Goal: Check status

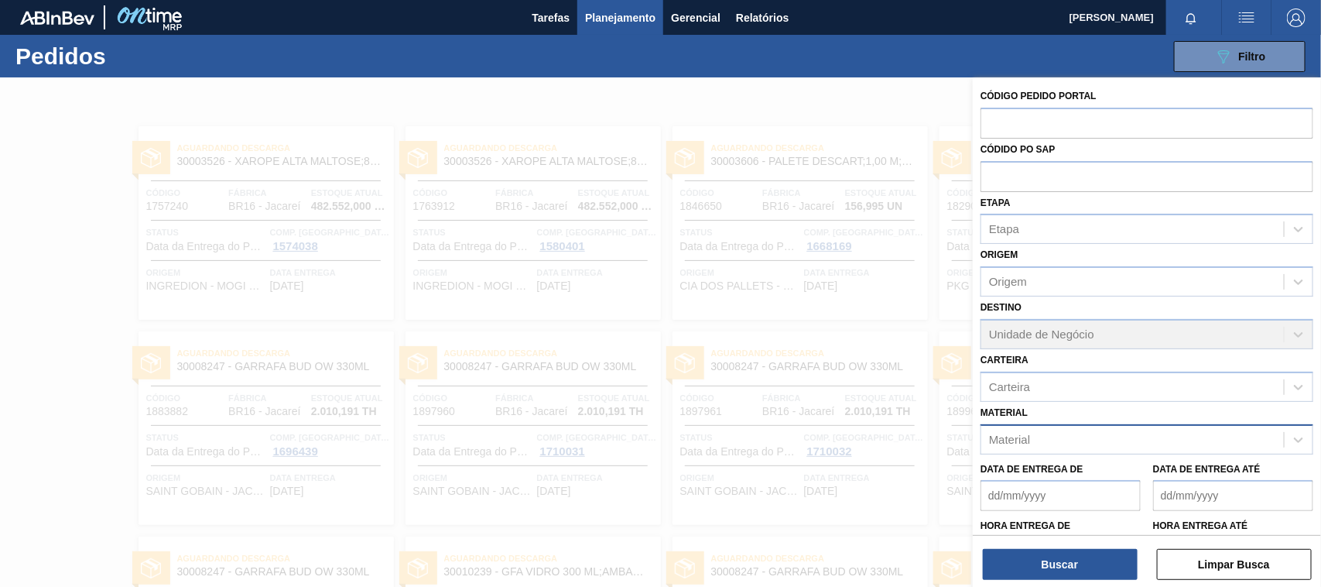
click at [1093, 434] on div "Material" at bounding box center [1132, 439] width 303 height 22
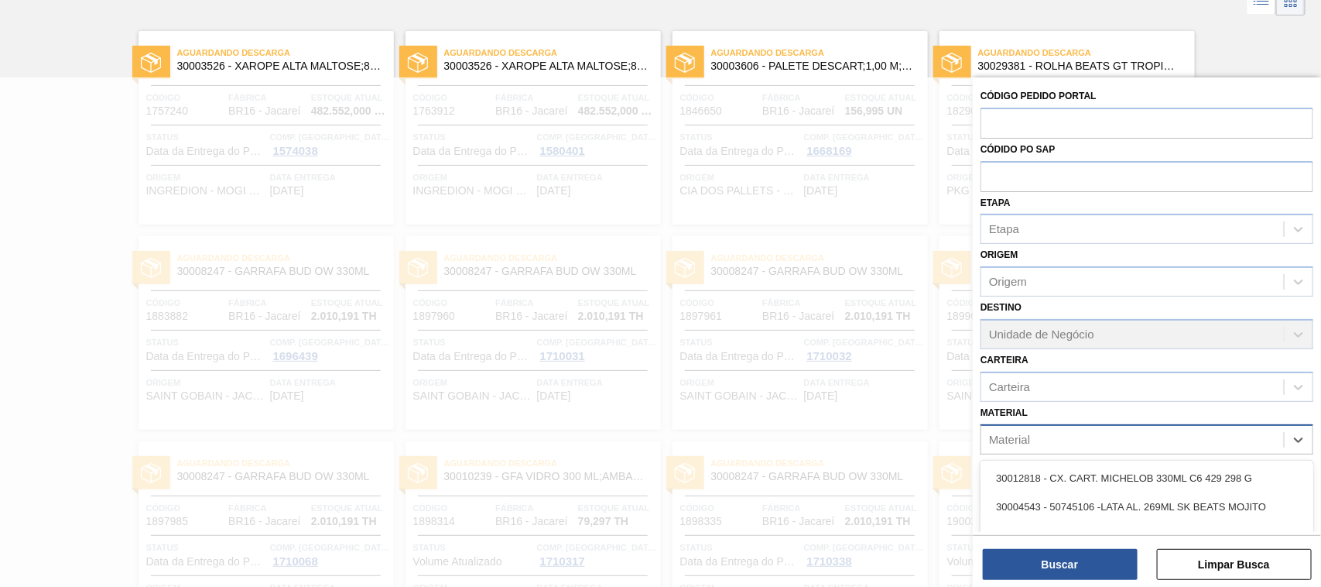
paste input "[URL][DOMAIN_NAME]"
type input "[URL][DOMAIN_NAME]"
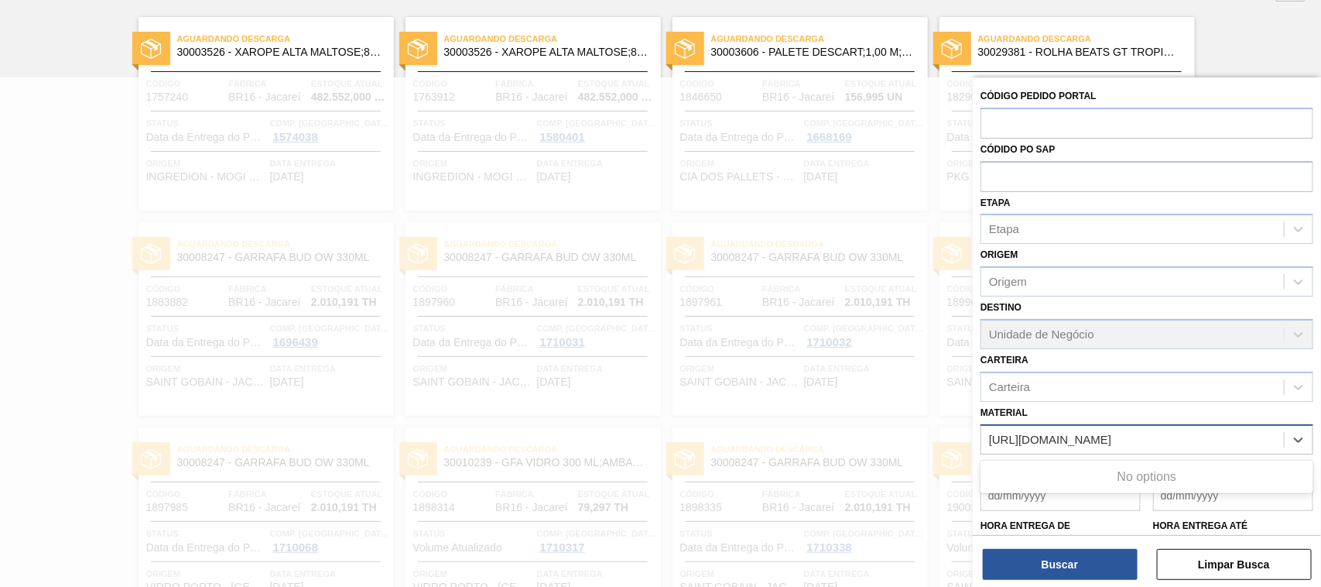
scroll to position [110, 0]
paste input "30003188"
type input "30003188"
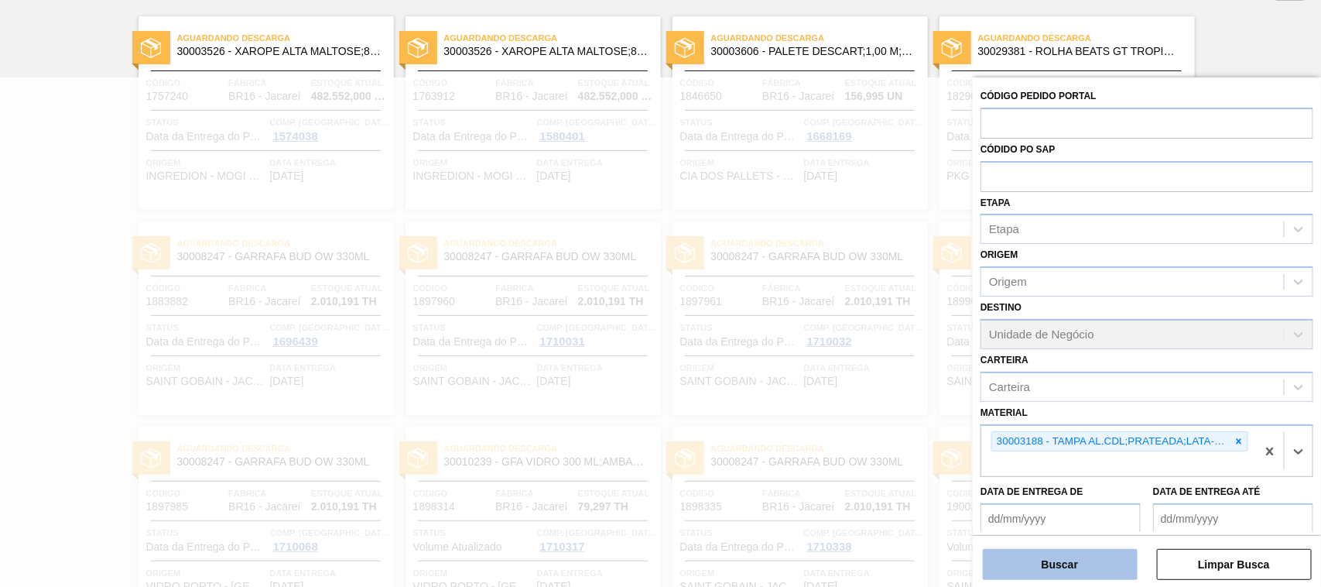
click at [1078, 521] on button "Buscar" at bounding box center [1060, 564] width 155 height 31
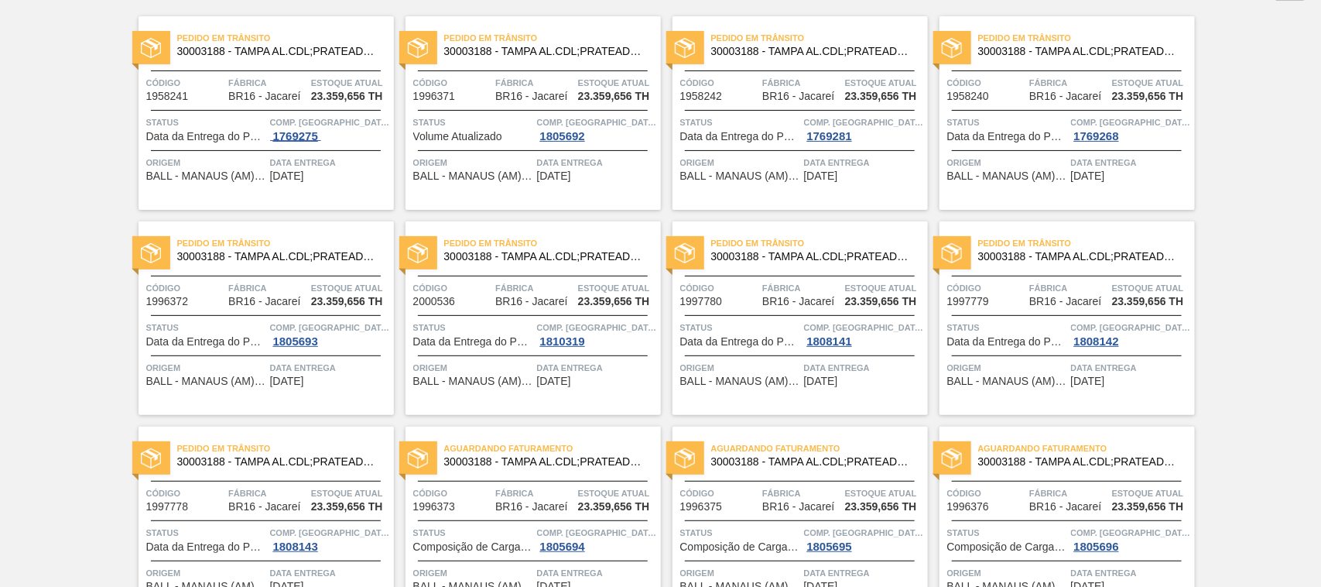
click at [272, 130] on div "1769275" at bounding box center [295, 136] width 51 height 12
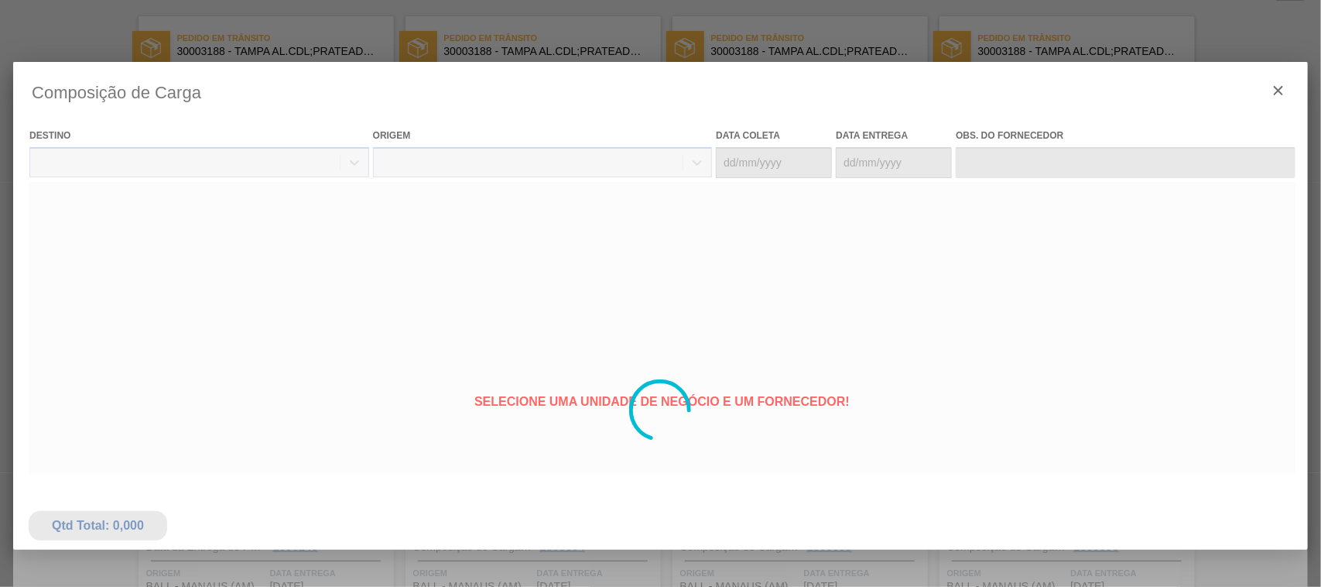
type coleta "[DATE]"
type entrega "[DATE]"
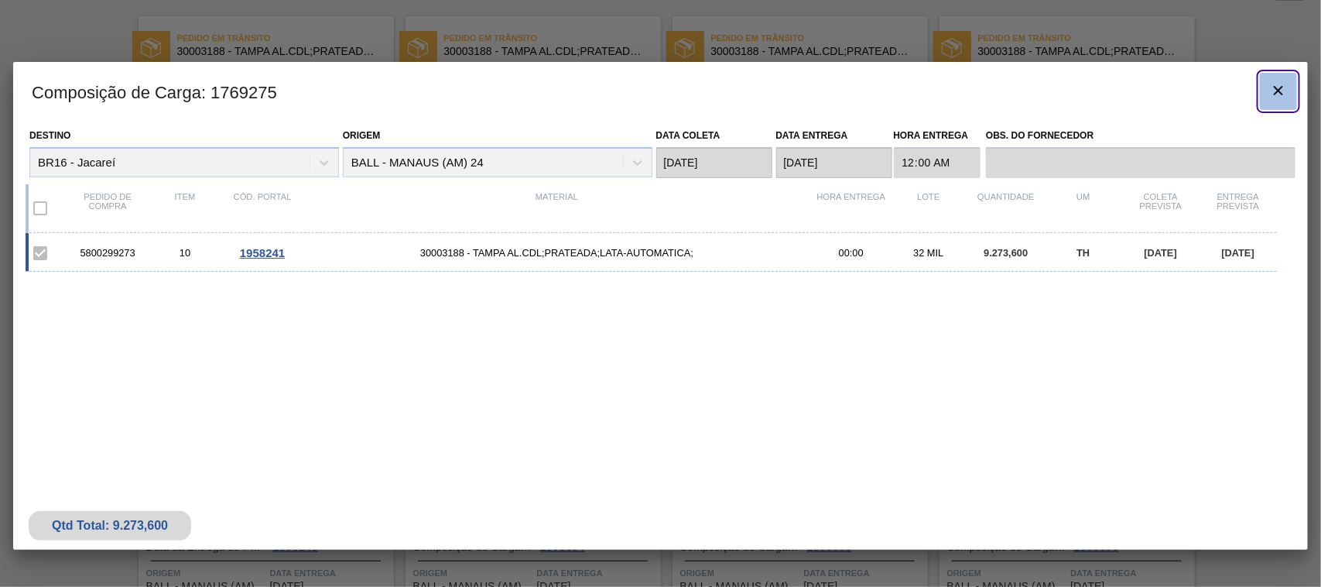
click at [1173, 91] on icon "botão de ícone" at bounding box center [1278, 90] width 9 height 9
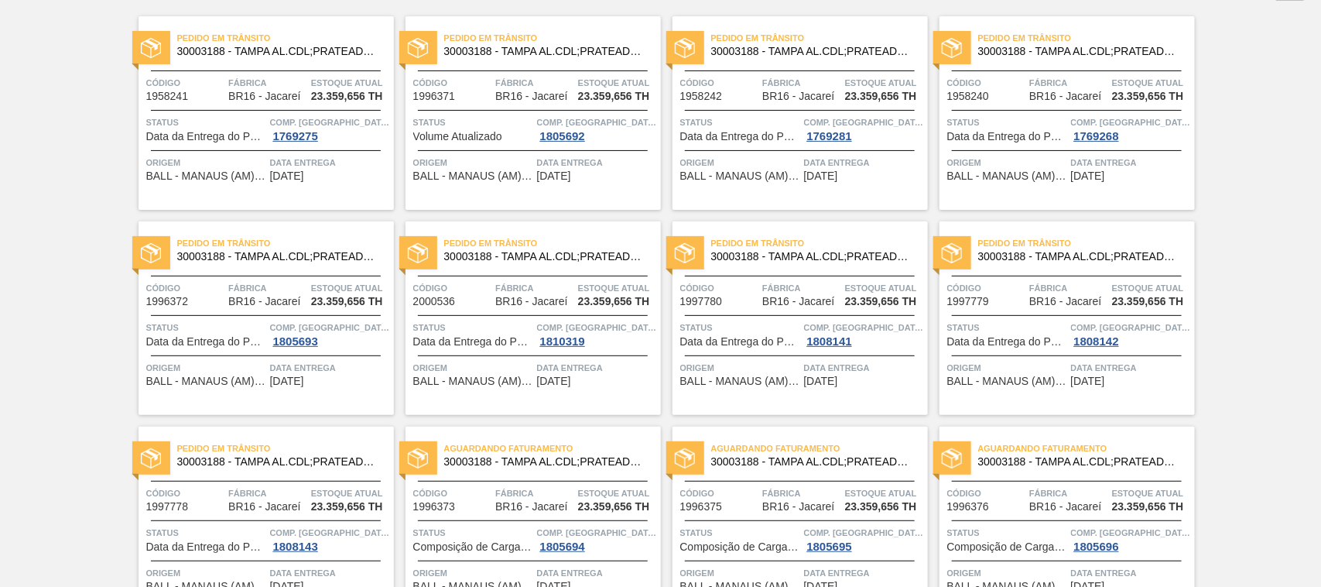
click at [257, 156] on span "Origem" at bounding box center [206, 162] width 120 height 15
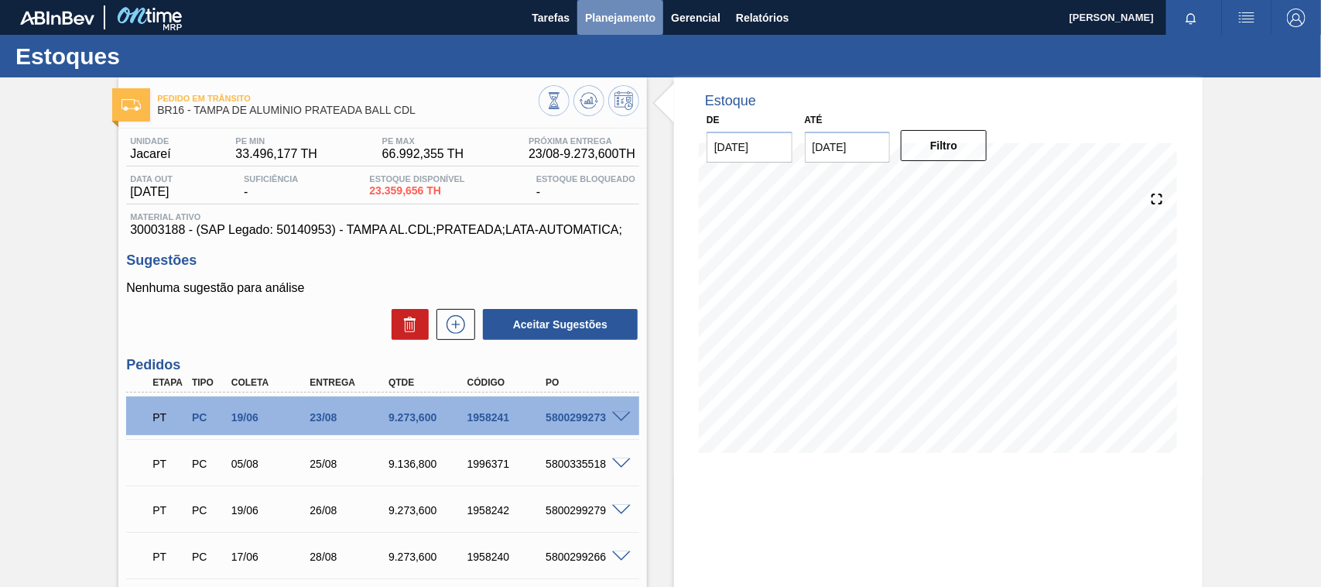
click at [601, 15] on span "Planejamento" at bounding box center [620, 18] width 70 height 19
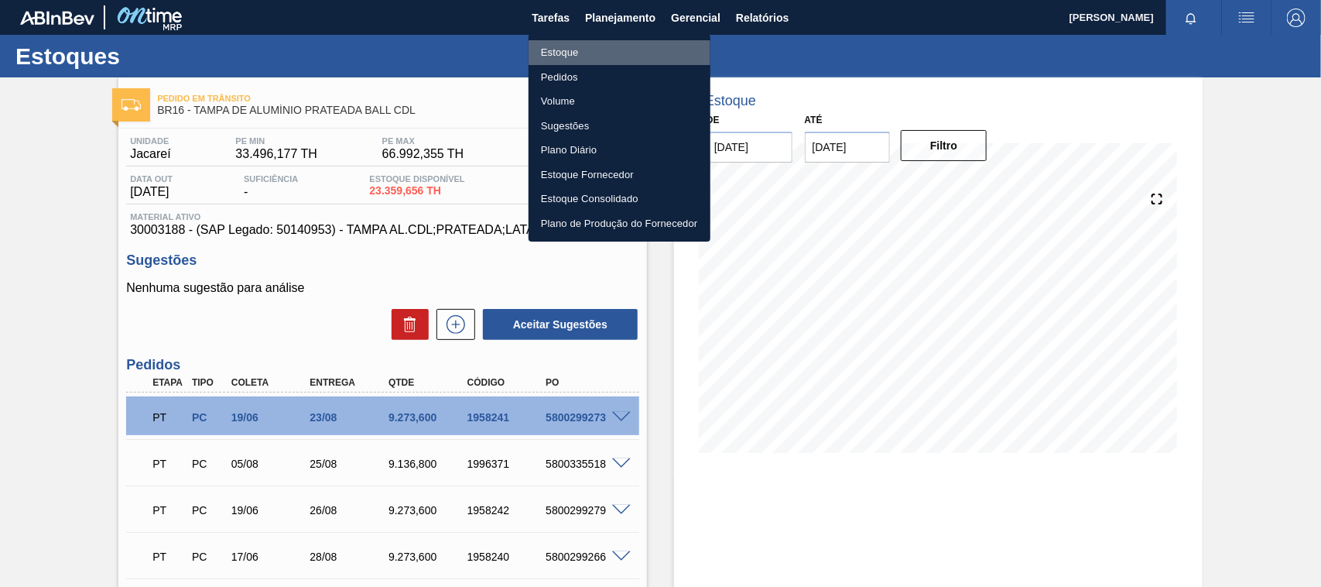
click at [563, 45] on li "Estoque" at bounding box center [620, 52] width 182 height 25
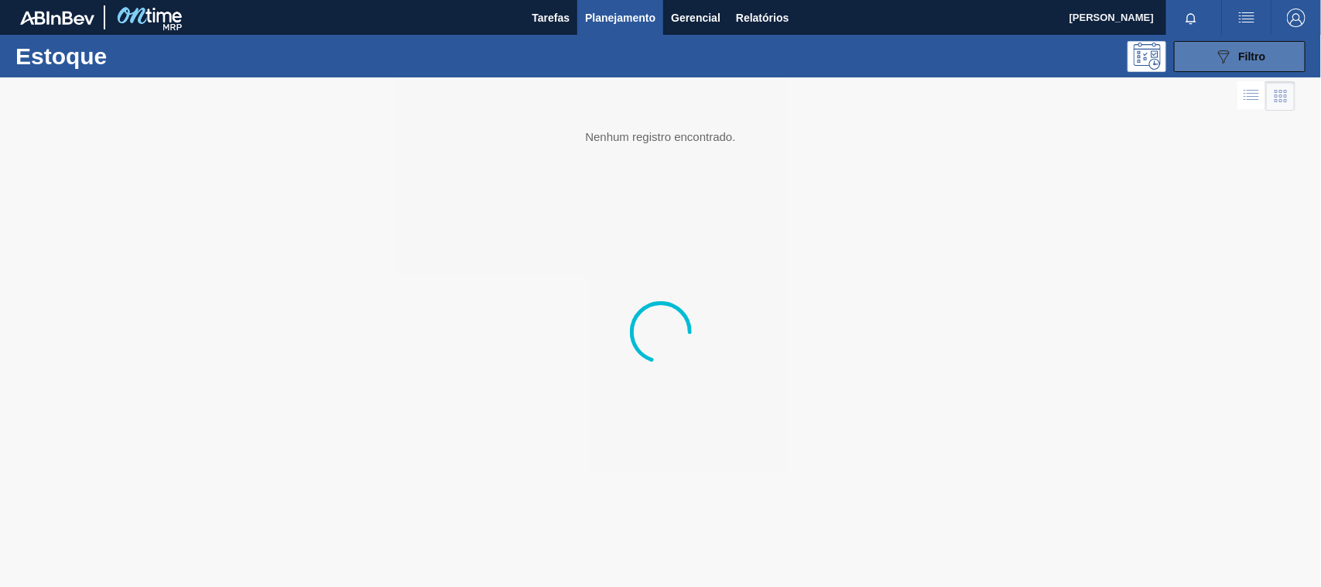
click at [1173, 68] on button "089F7B8B-B2A5-4AFE-B5C0-19BA573D28AC Filtro" at bounding box center [1240, 56] width 132 height 31
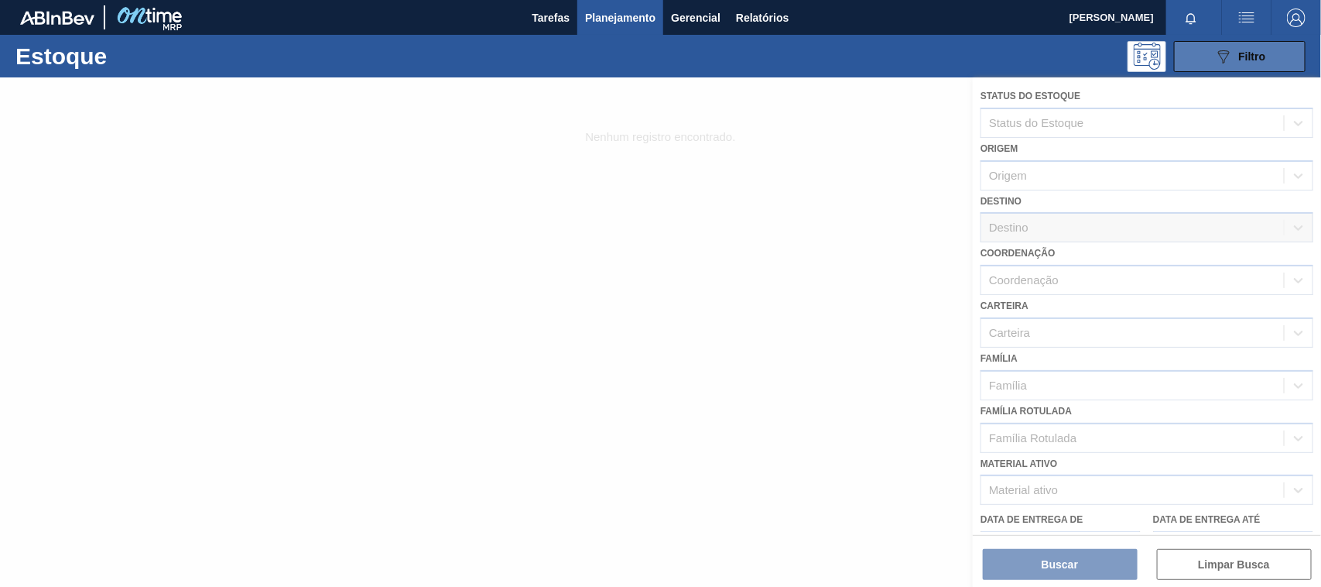
click at [1173, 63] on icon "089F7B8B-B2A5-4AFE-B5C0-19BA573D28AC" at bounding box center [1223, 56] width 19 height 19
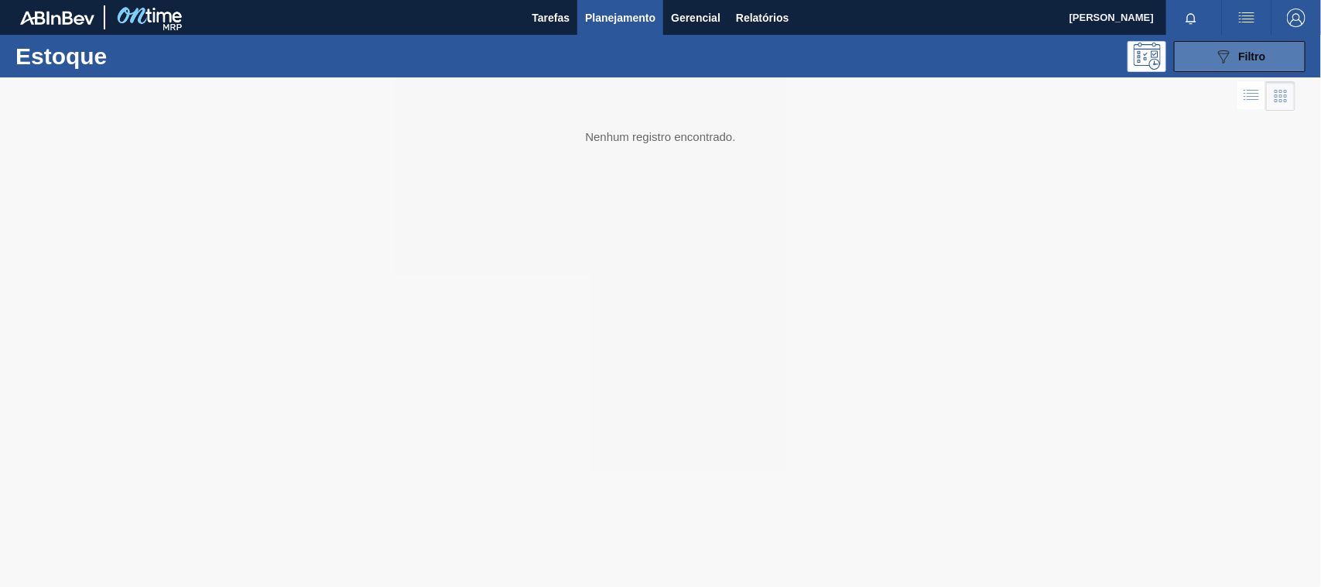
click at [1173, 63] on icon "089F7B8B-B2A5-4AFE-B5C0-19BA573D28AC" at bounding box center [1223, 56] width 19 height 19
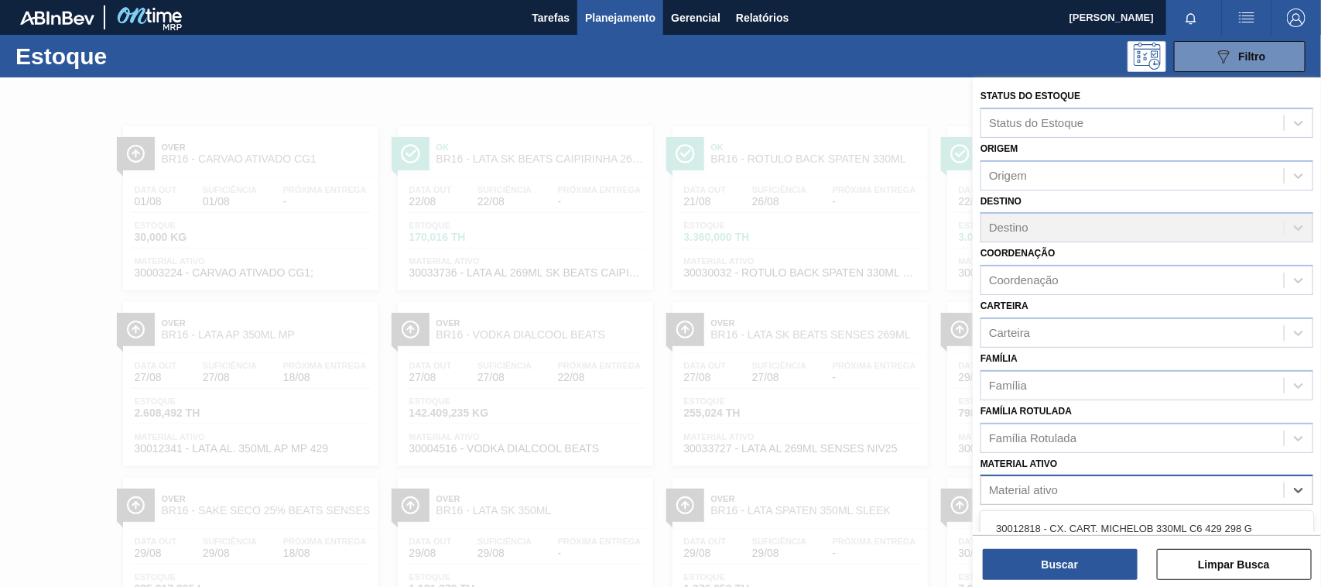
click at [1072, 485] on div "Material ativo" at bounding box center [1132, 490] width 303 height 22
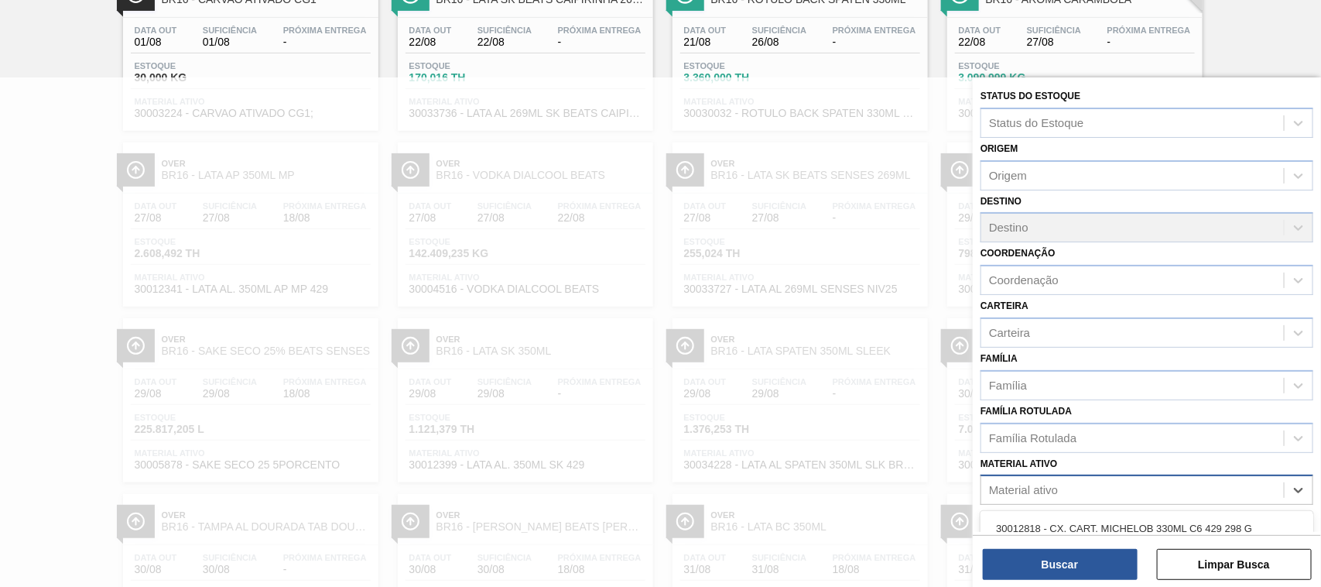
paste ativo "30002293"
type ativo "30002293"
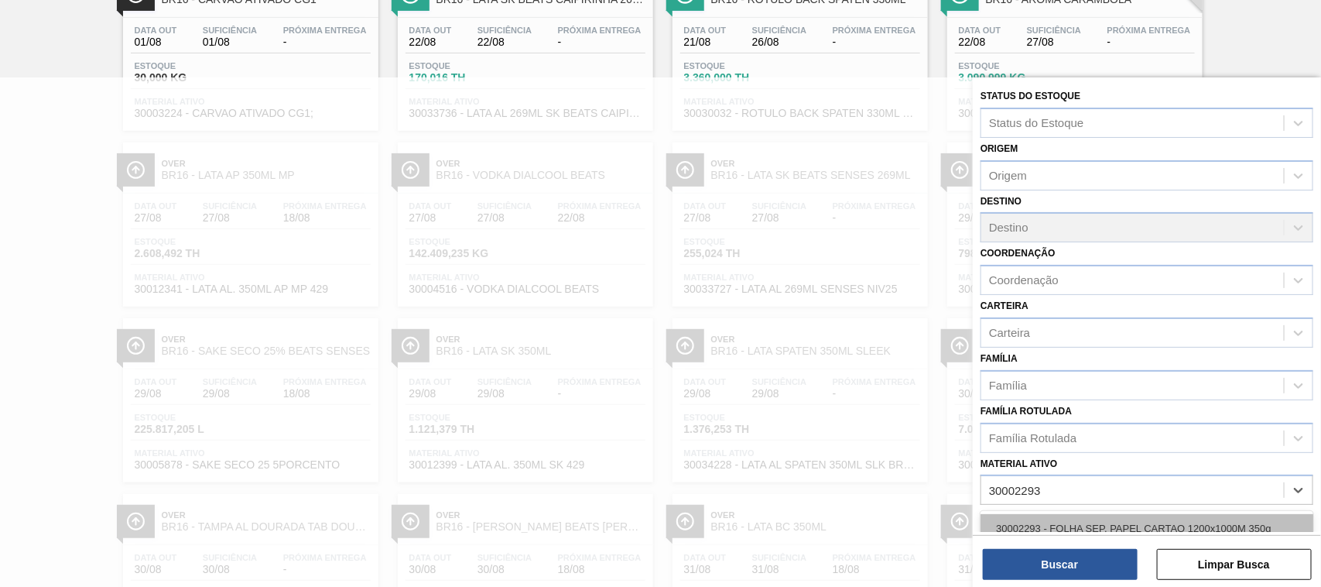
click at [1043, 514] on div "30002293 - FOLHA SEP. PAPEL CARTAO 1200x1000M 350g" at bounding box center [1146, 528] width 333 height 29
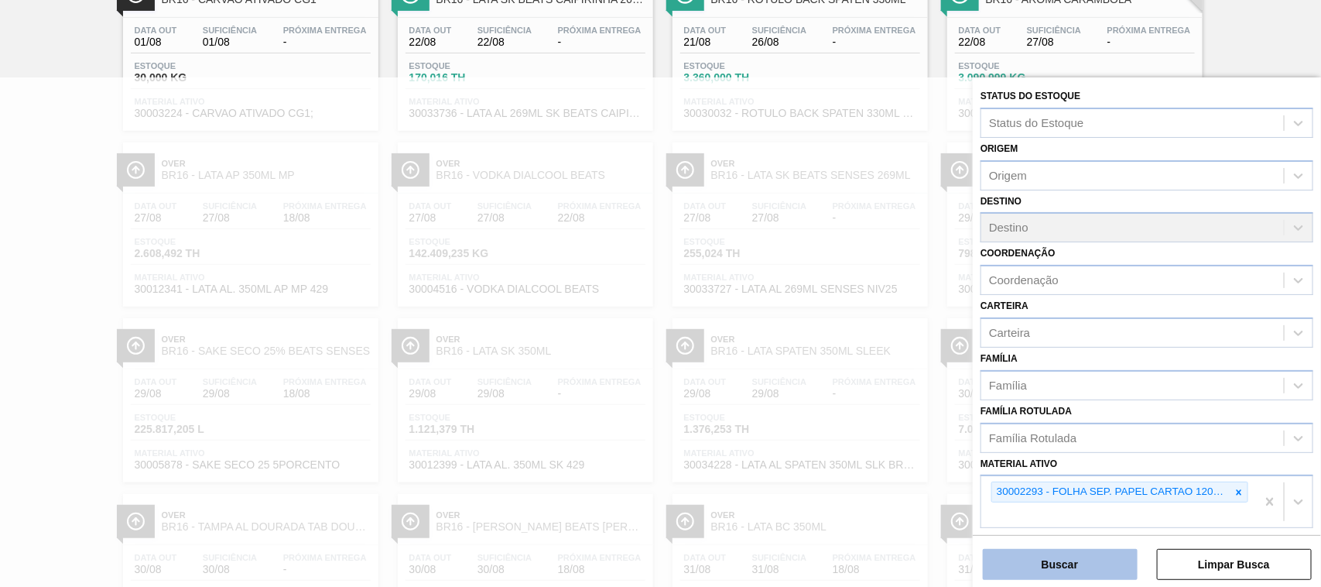
click at [1050, 521] on button "Buscar" at bounding box center [1060, 564] width 155 height 31
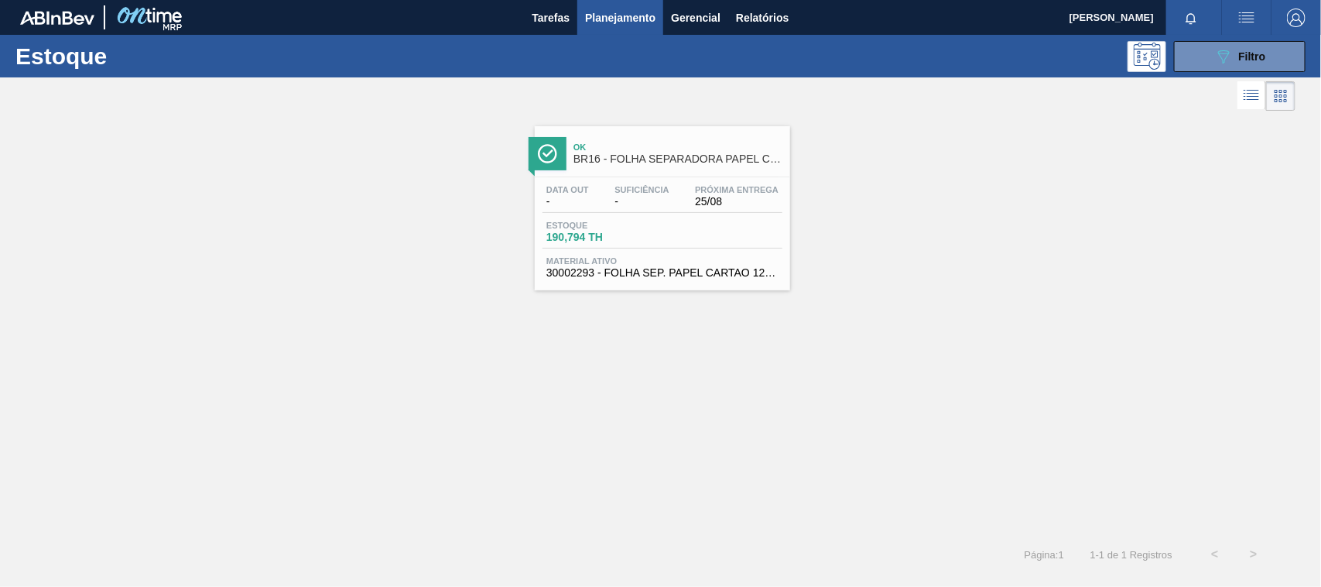
click at [686, 190] on div "Data out - Suficiência - Próxima Entrega 25/08" at bounding box center [662, 199] width 240 height 28
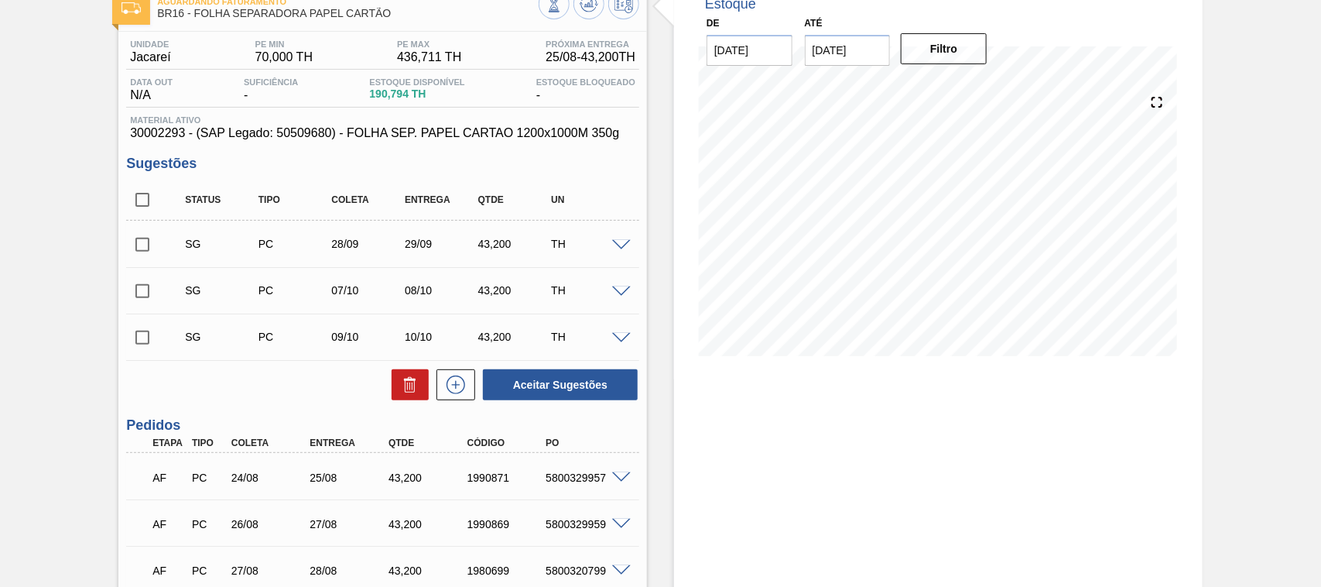
scroll to position [193, 0]
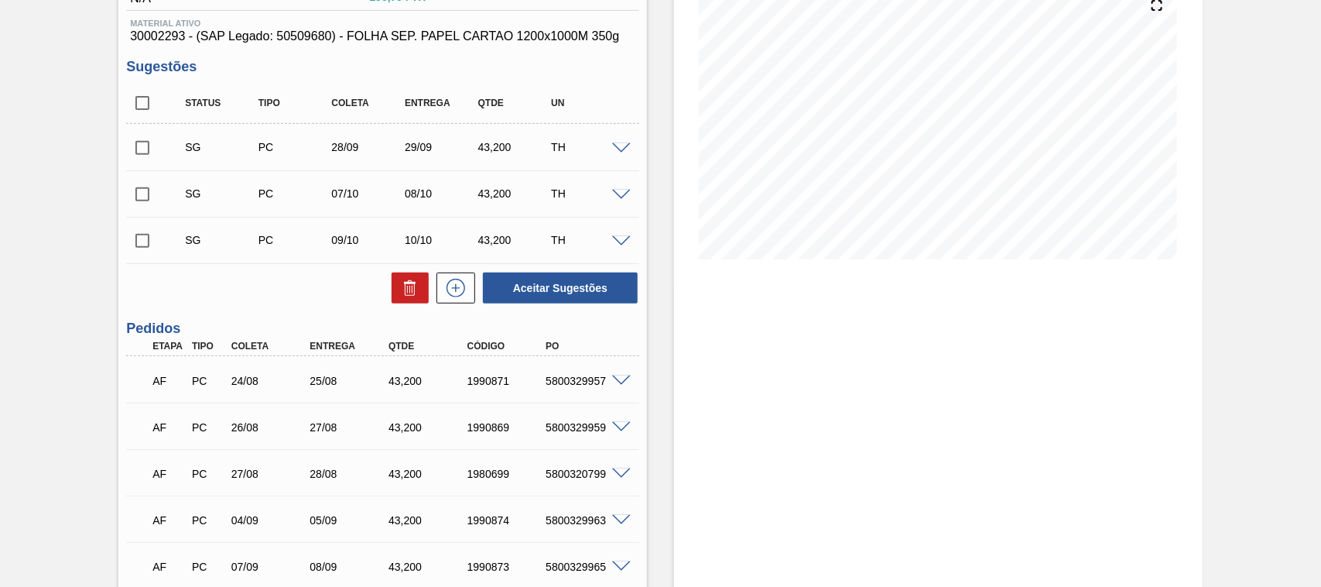
click at [81, 333] on div "Aguardando Faturamento BR16 - FOLHA SEPARADORA PAPEL CARTÃO Unidade Jacareí PE …" at bounding box center [660, 508] width 1321 height 1249
